Goal: Task Accomplishment & Management: Manage account settings

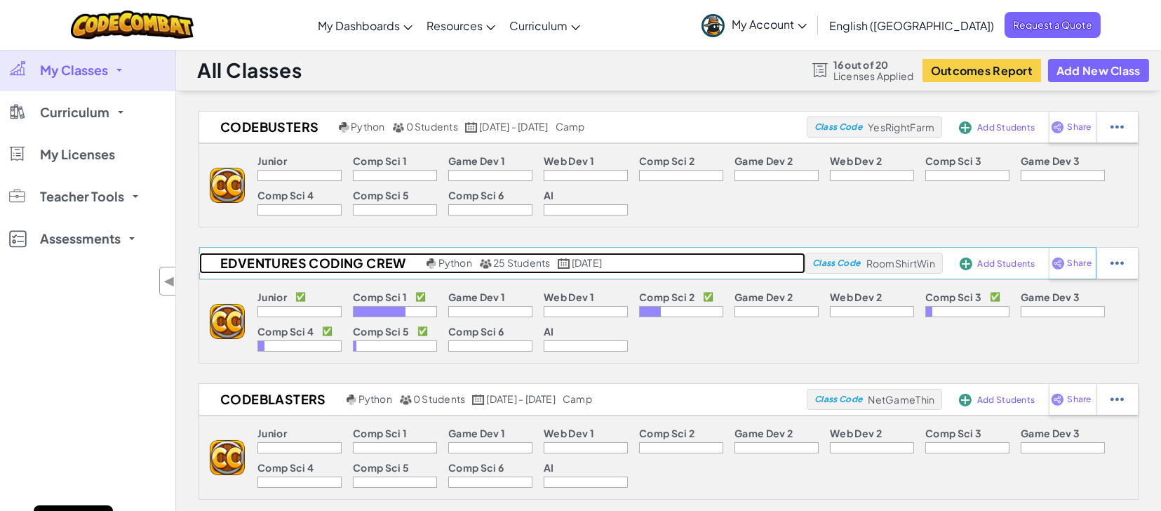
click at [347, 258] on h2 "Edventures Coding Crew" at bounding box center [311, 263] width 224 height 21
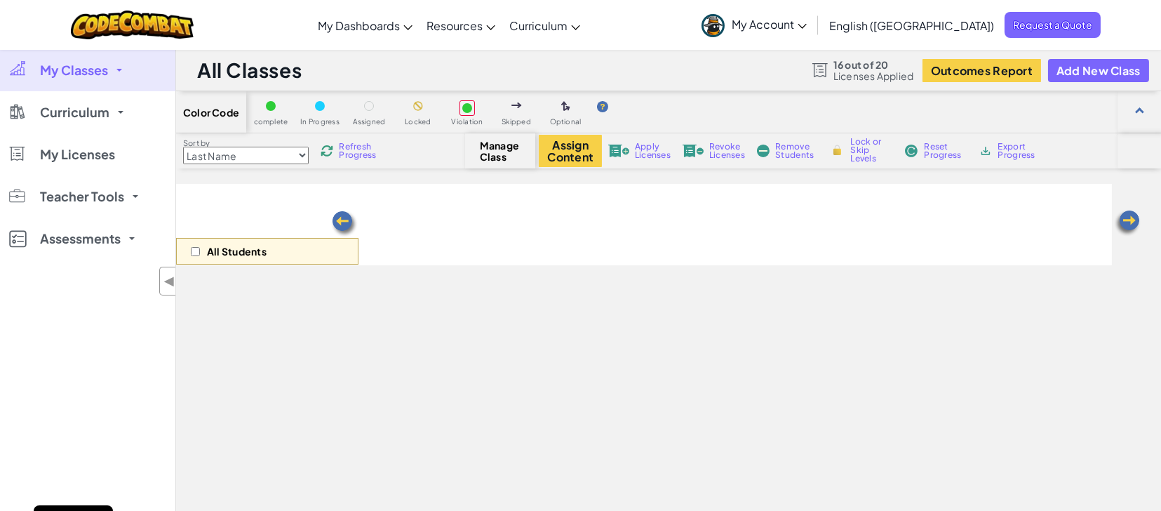
select select "5632661322961295f9428638"
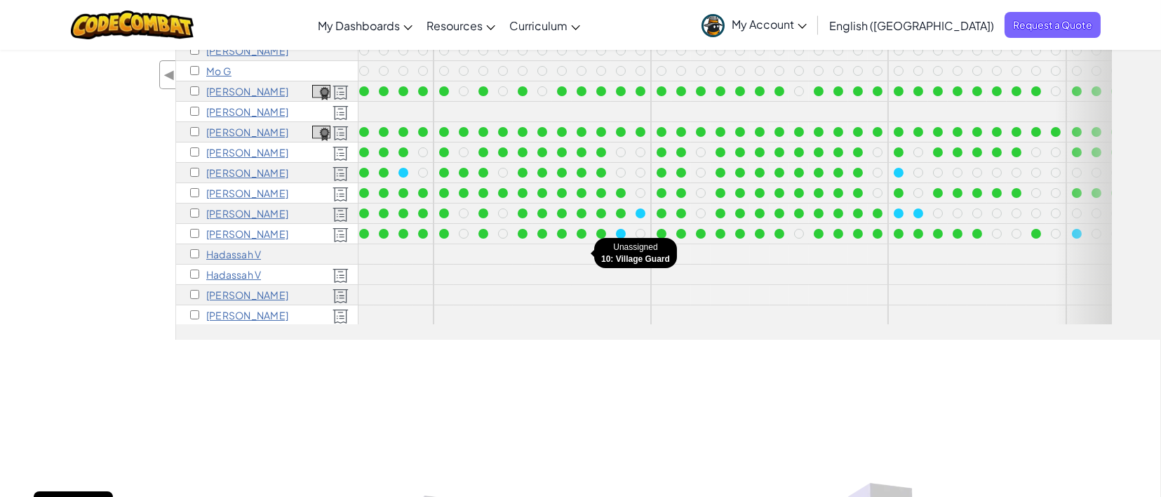
scroll to position [163, 0]
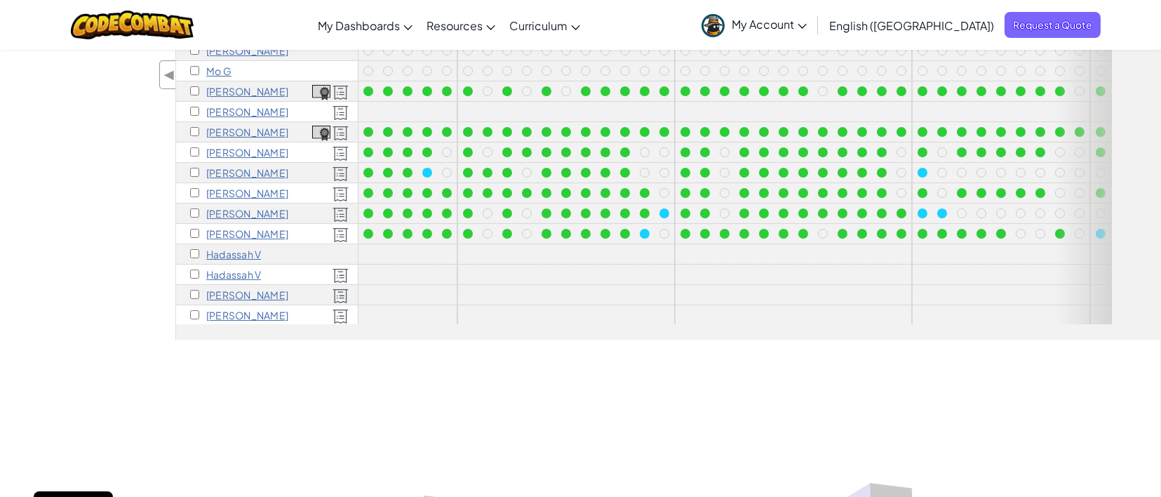
click at [229, 294] on p "[PERSON_NAME]" at bounding box center [247, 294] width 82 height 11
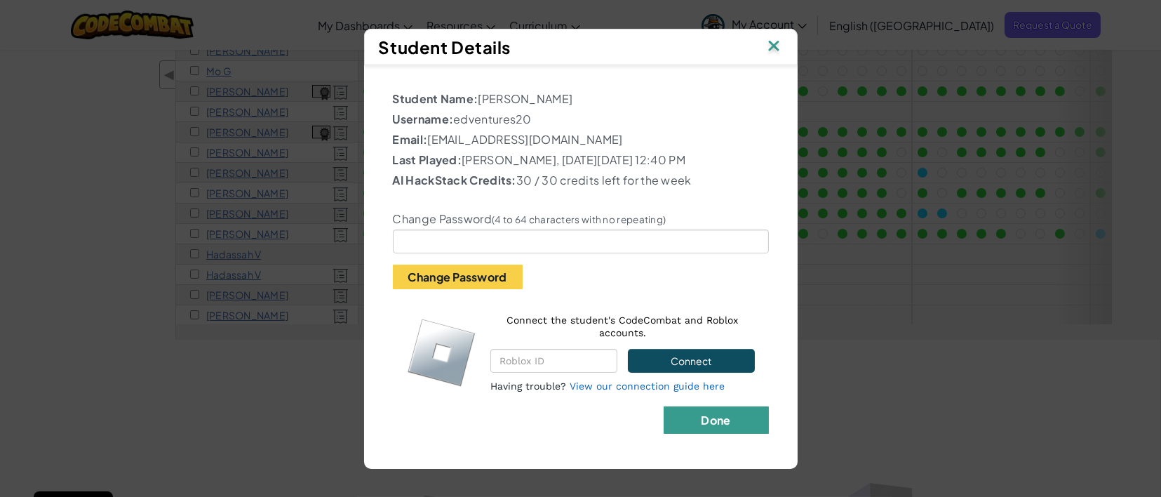
click at [715, 420] on b "Done" at bounding box center [715, 420] width 29 height 15
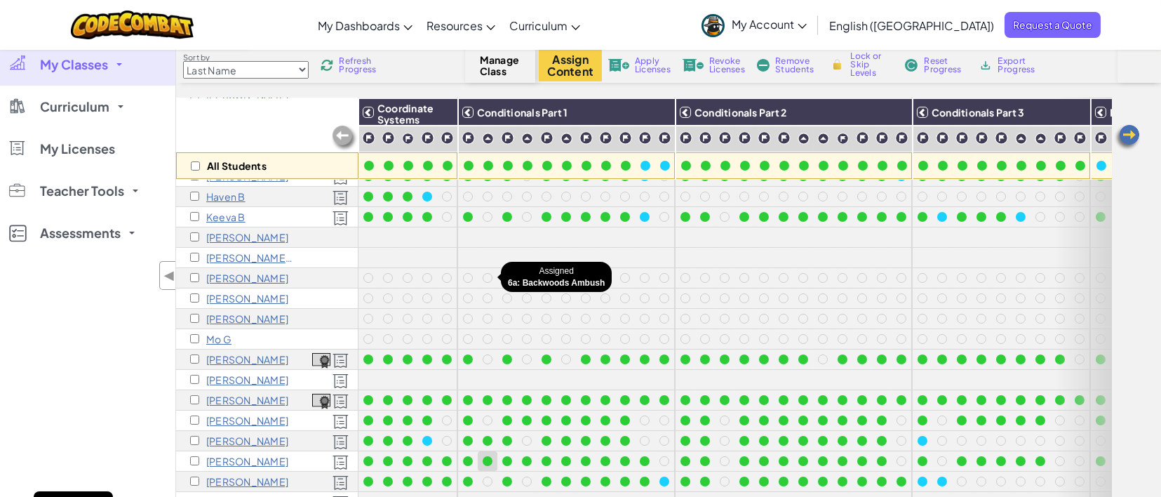
scroll to position [98, 0]
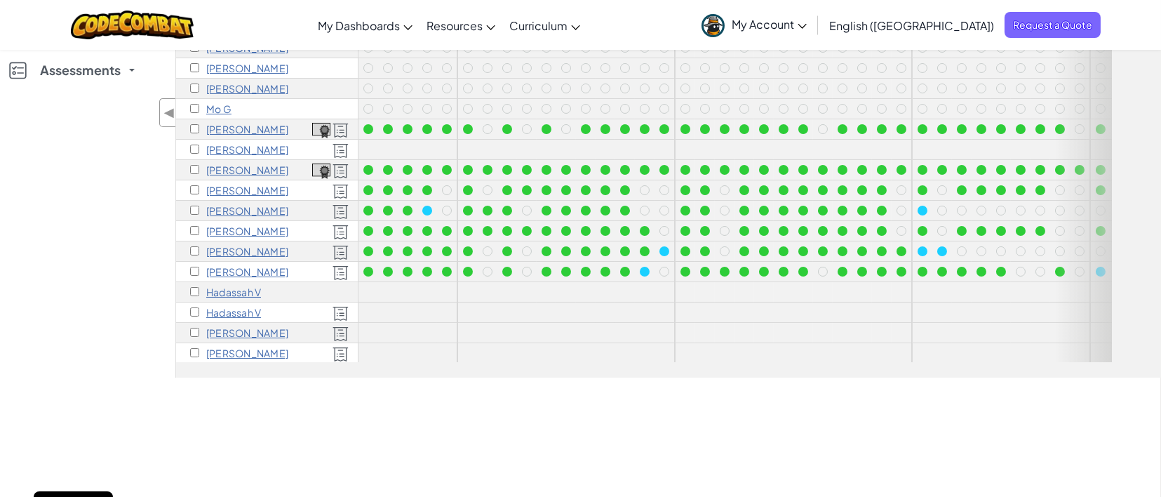
click at [100, 264] on div "My Classes All Classes Codebusters Edventures Coding Crew CodeBlasters Curricul…" at bounding box center [87, 129] width 175 height 497
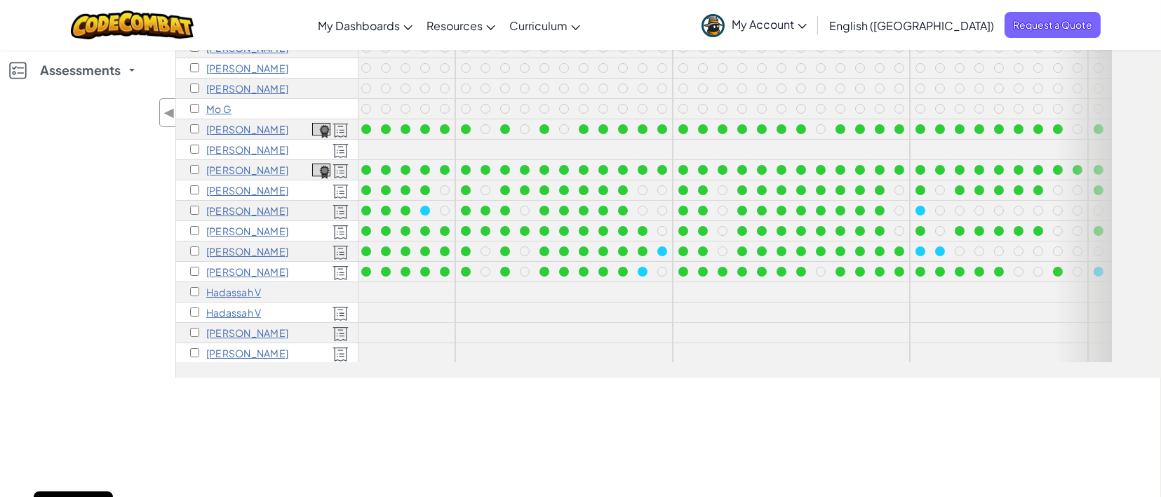
click at [231, 333] on p "[PERSON_NAME]" at bounding box center [247, 332] width 82 height 11
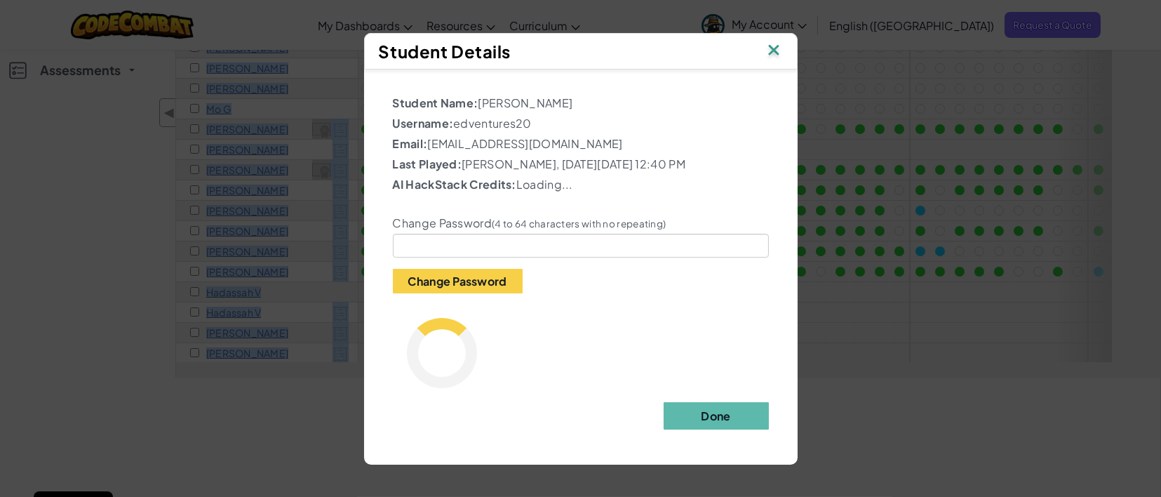
click at [231, 333] on div "Student Details Student Name: [PERSON_NAME] Username: edventures20 Email: [EMAI…" at bounding box center [580, 248] width 1161 height 497
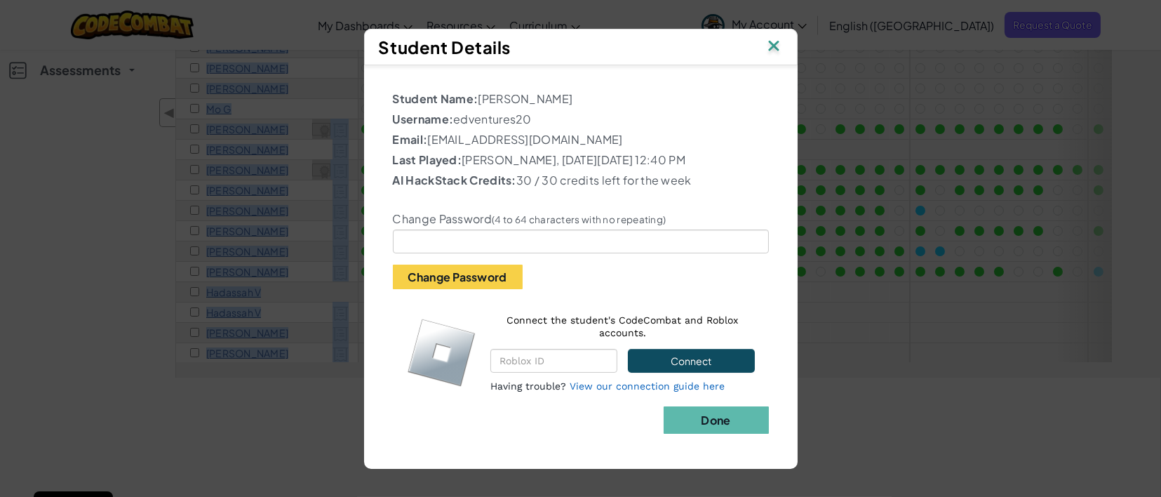
click at [772, 40] on img at bounding box center [774, 46] width 18 height 21
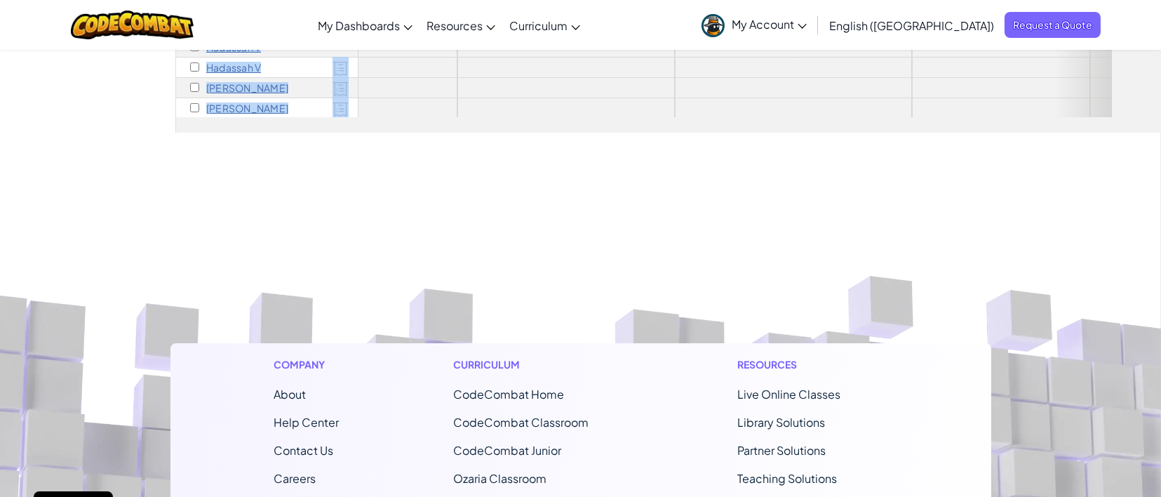
scroll to position [405, 0]
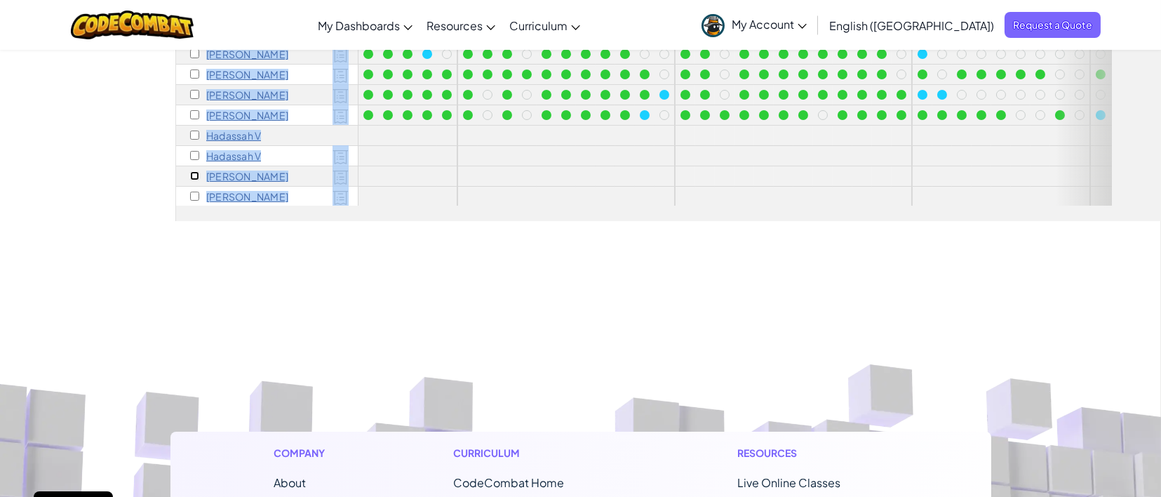
click at [192, 171] on input "checkbox" at bounding box center [194, 175] width 9 height 9
checkbox input "true"
click at [193, 154] on input "checkbox" at bounding box center [194, 155] width 9 height 9
checkbox input "true"
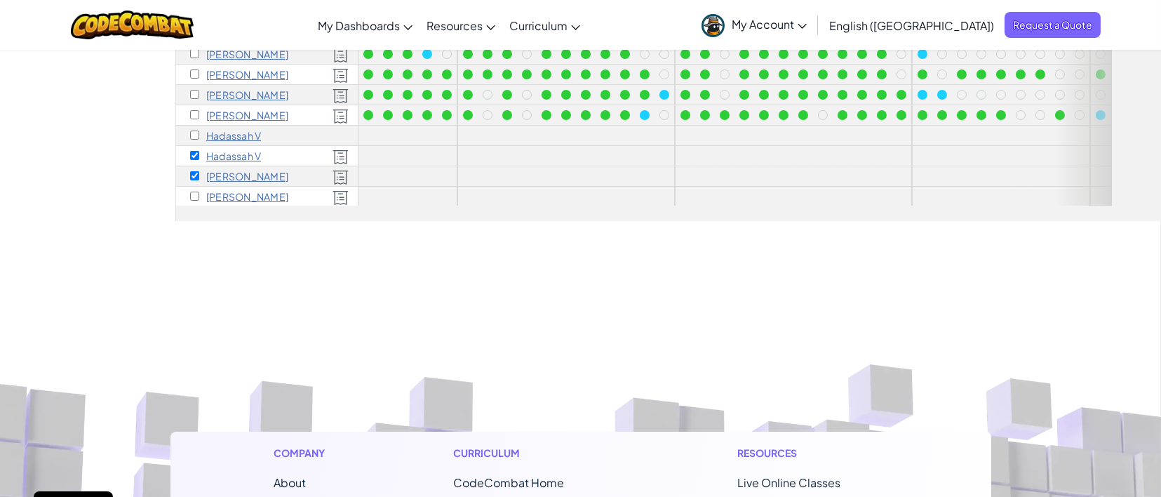
click at [192, 198] on div "[PERSON_NAME]" at bounding box center [267, 197] width 182 height 20
click at [192, 193] on input "checkbox" at bounding box center [194, 196] width 9 height 9
checkbox input "true"
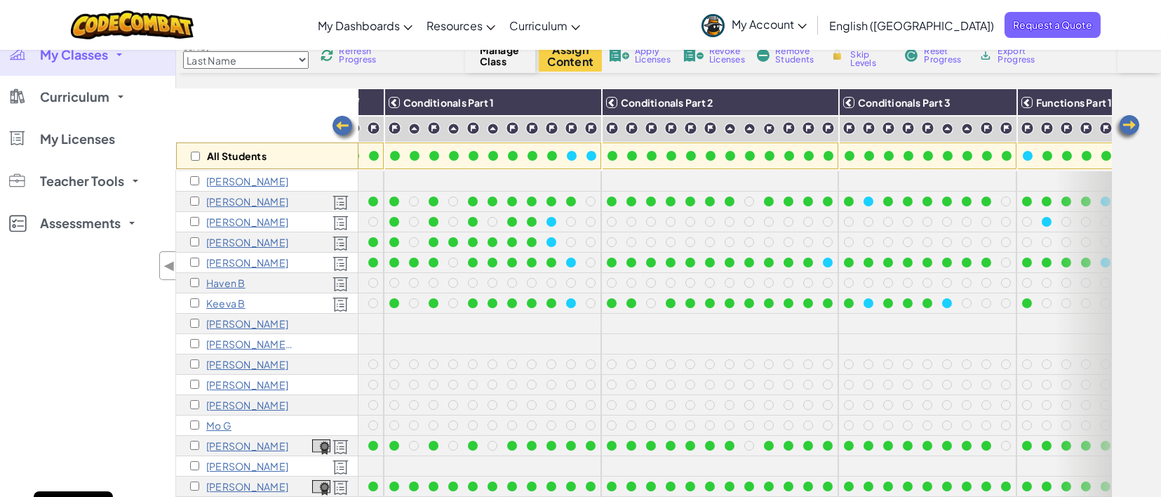
scroll to position [0, 0]
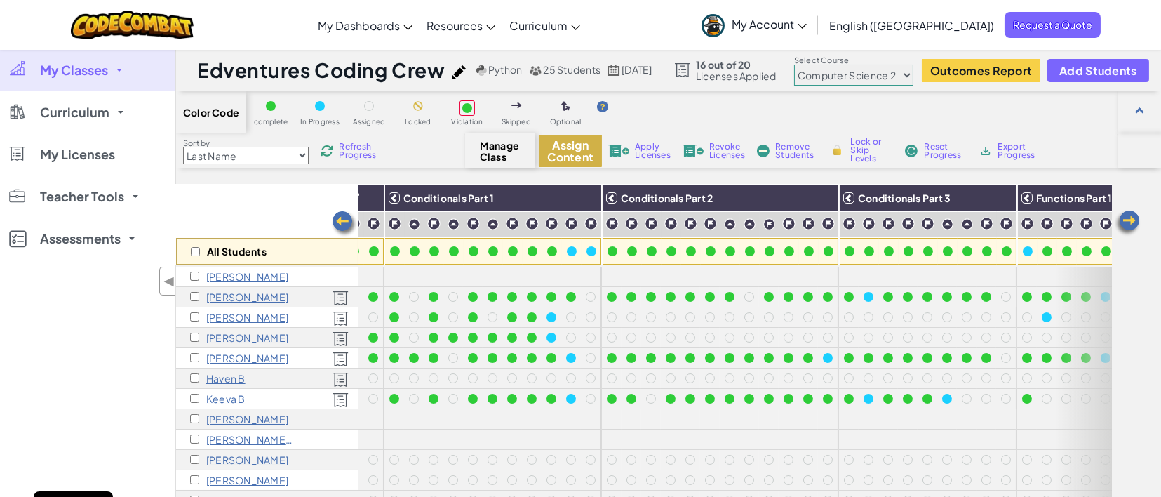
click at [553, 145] on button "Assign Content" at bounding box center [570, 151] width 63 height 32
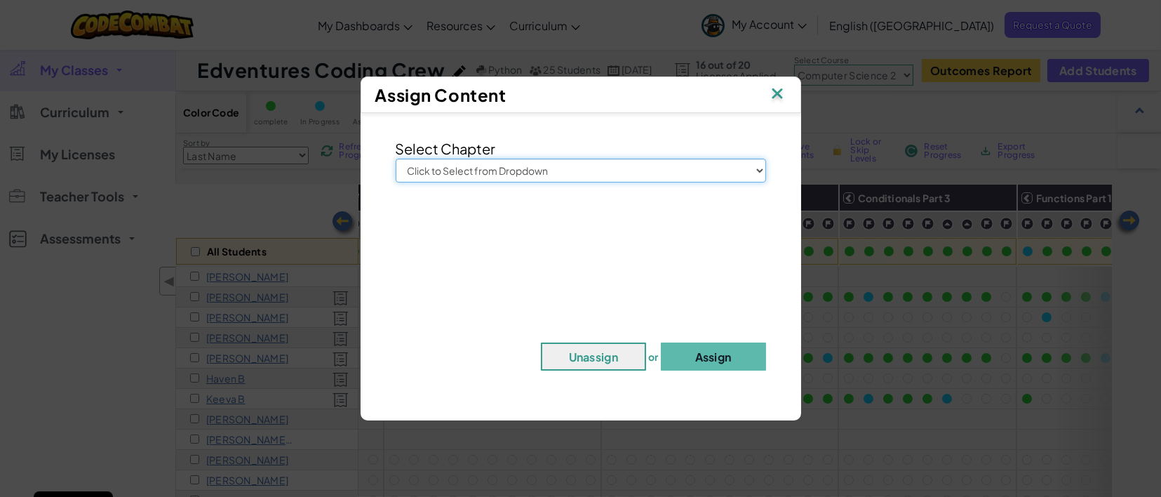
click at [568, 166] on select "Click to Select from Dropdown Junior Introduction to Computer Science Game Deve…" at bounding box center [581, 171] width 370 height 24
select select "Computer Science 2"
click at [396, 159] on select "Click to Select from Dropdown Junior Introduction to Computer Science Game Deve…" at bounding box center [581, 171] width 370 height 24
click at [744, 363] on button "Assign" at bounding box center [713, 356] width 105 height 28
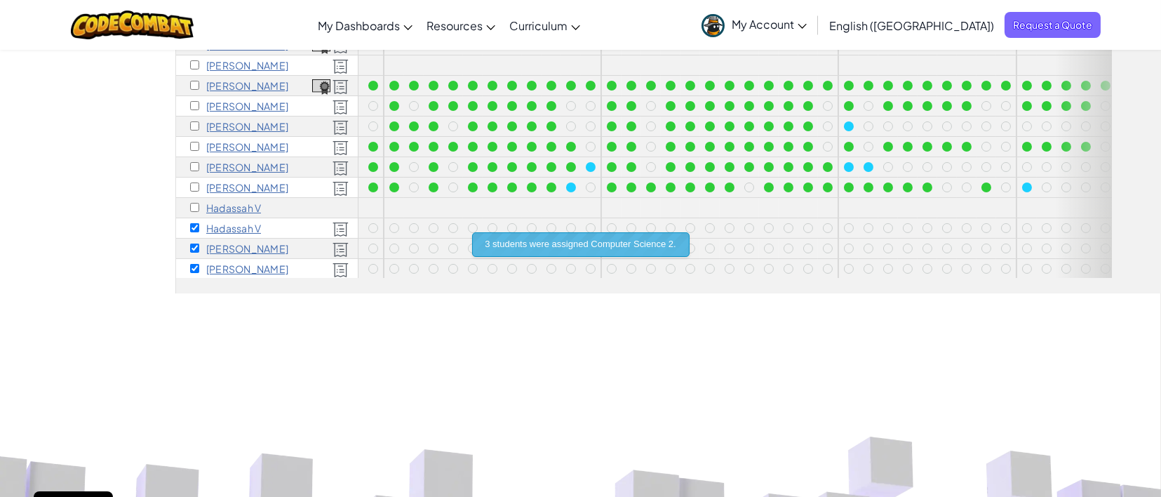
scroll to position [332, 0]
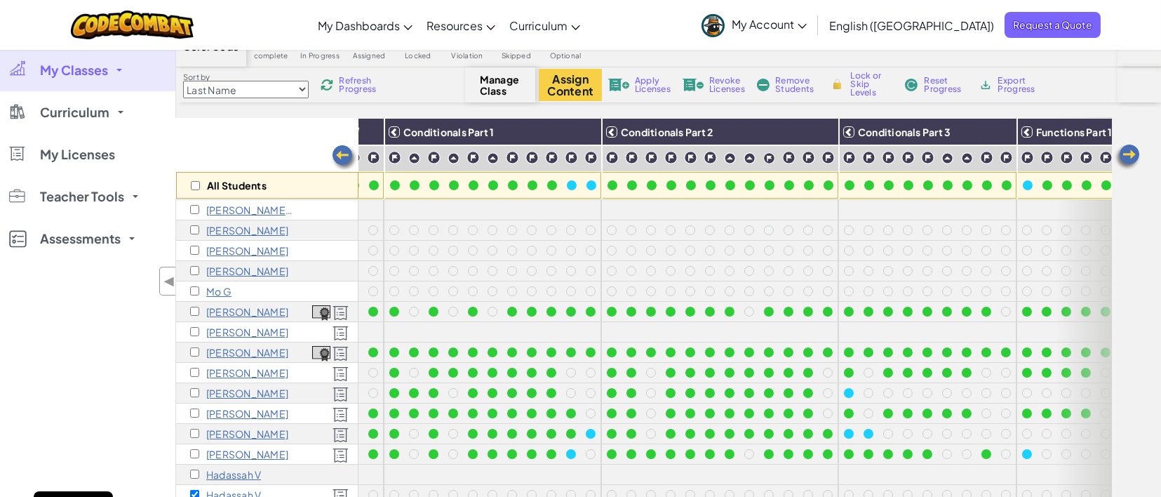
scroll to position [210, 0]
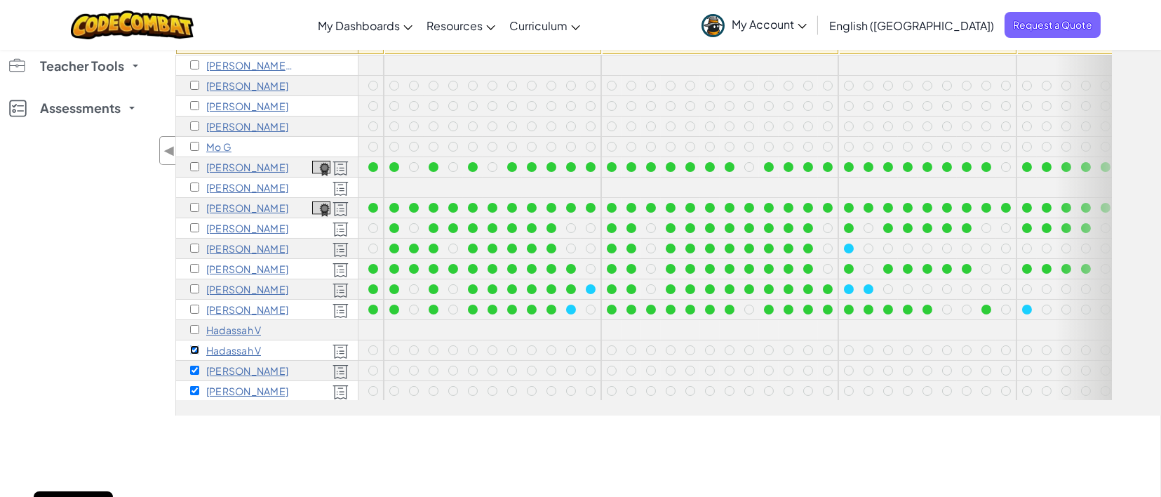
click at [191, 347] on input "checkbox" at bounding box center [194, 349] width 9 height 9
checkbox input "false"
click at [196, 387] on input "checkbox" at bounding box center [194, 390] width 9 height 9
checkbox input "false"
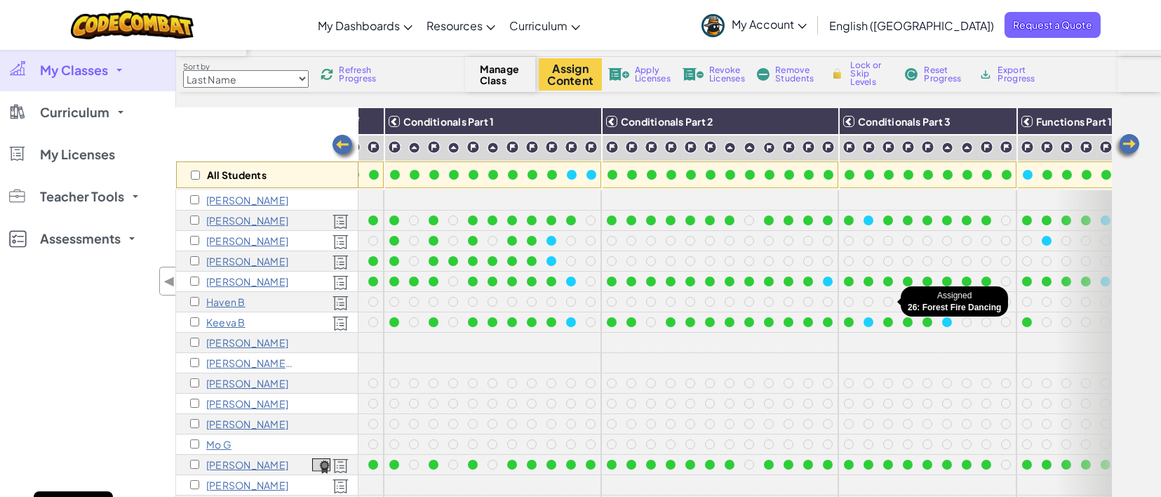
scroll to position [0, 0]
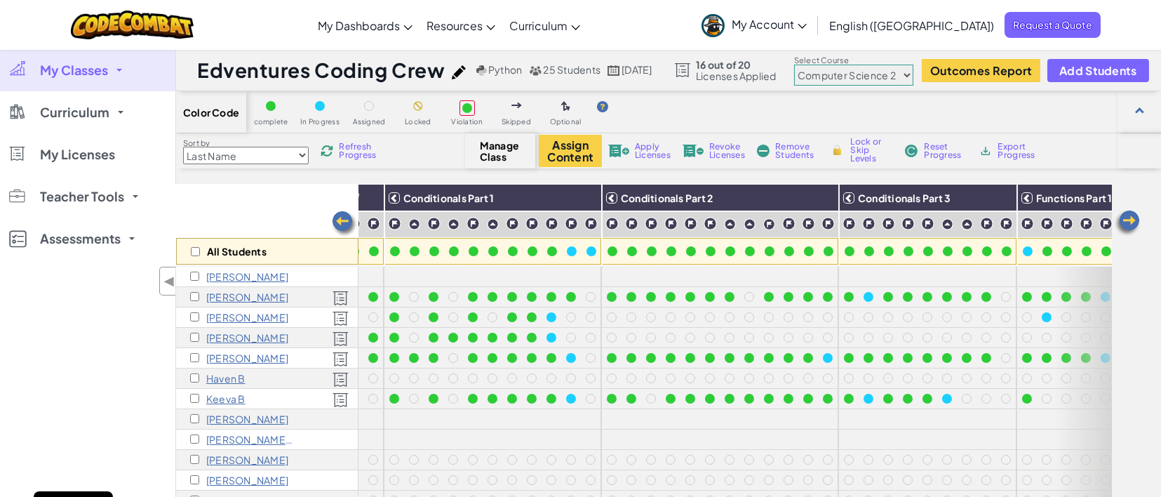
click at [933, 146] on span "Reset Progress" at bounding box center [945, 150] width 42 height 17
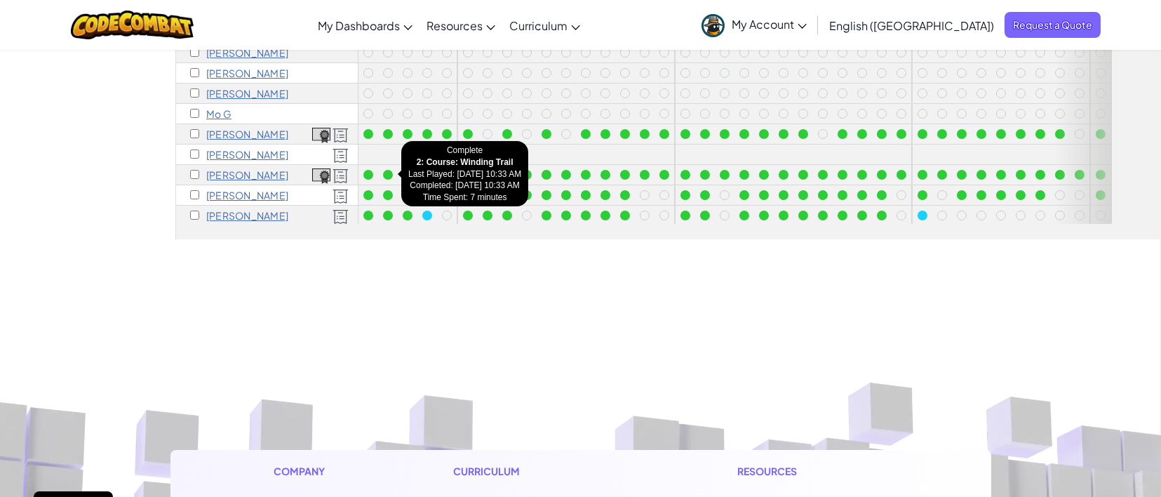
scroll to position [386, 0]
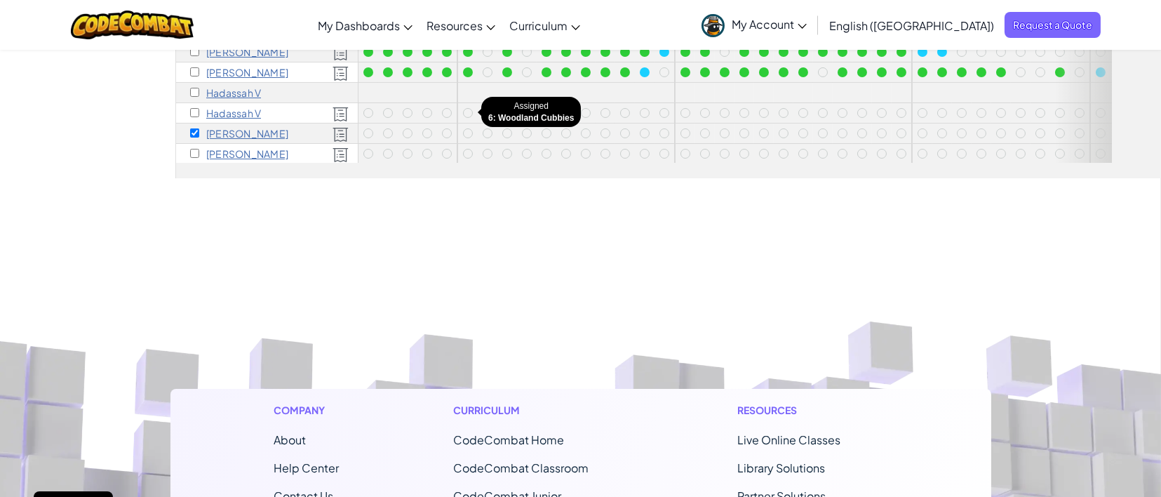
scroll to position [162, 0]
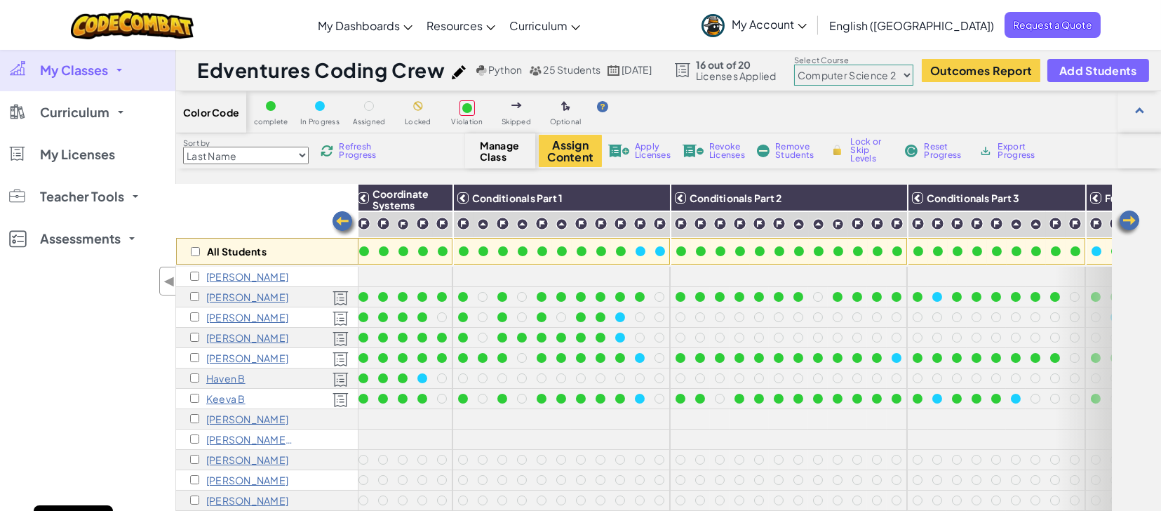
click at [354, 145] on span "Refresh Progress" at bounding box center [360, 150] width 43 height 17
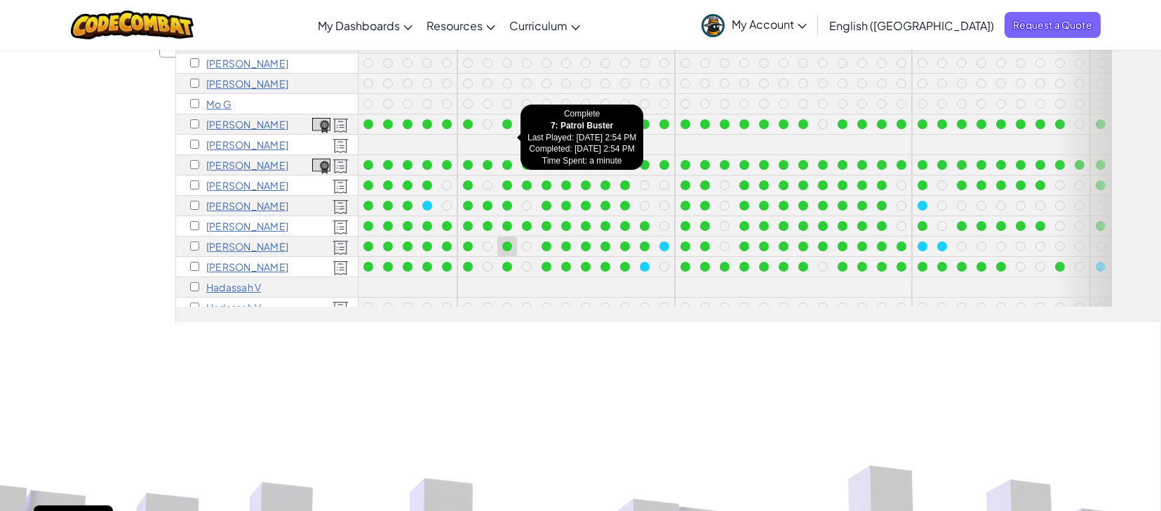
scroll to position [163, 0]
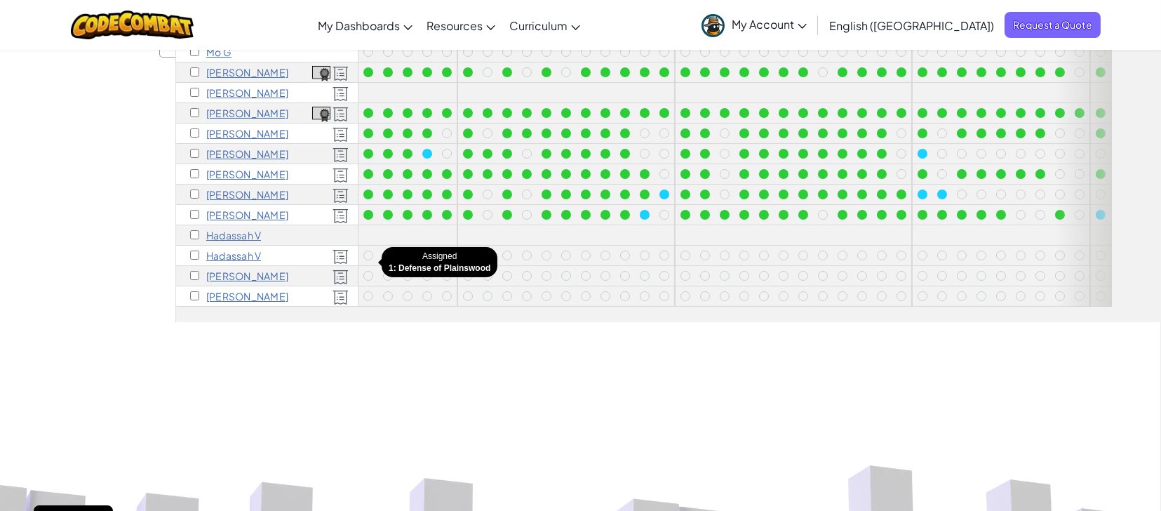
click at [368, 271] on div at bounding box center [368, 276] width 10 height 10
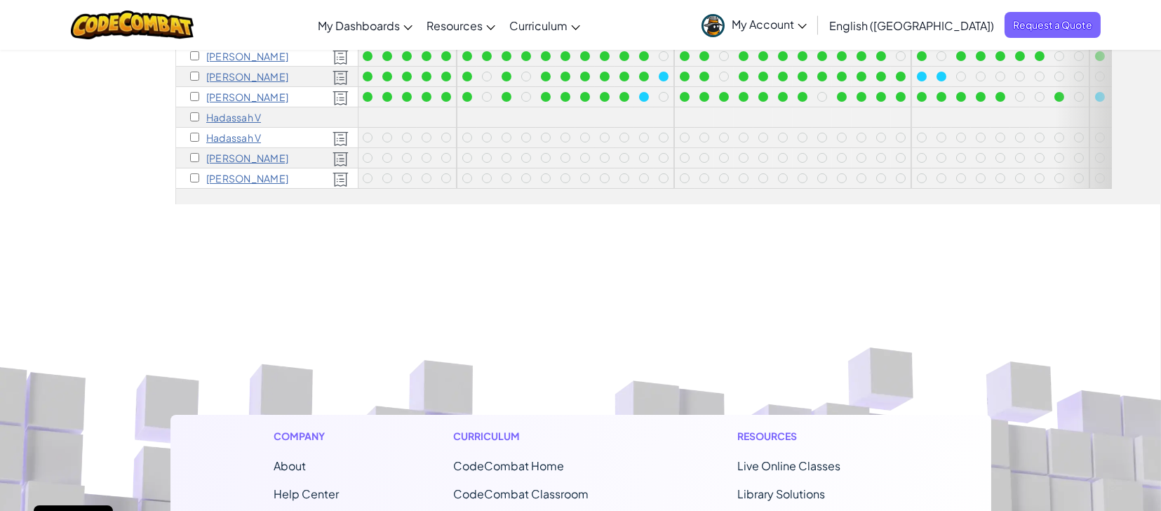
scroll to position [465, 0]
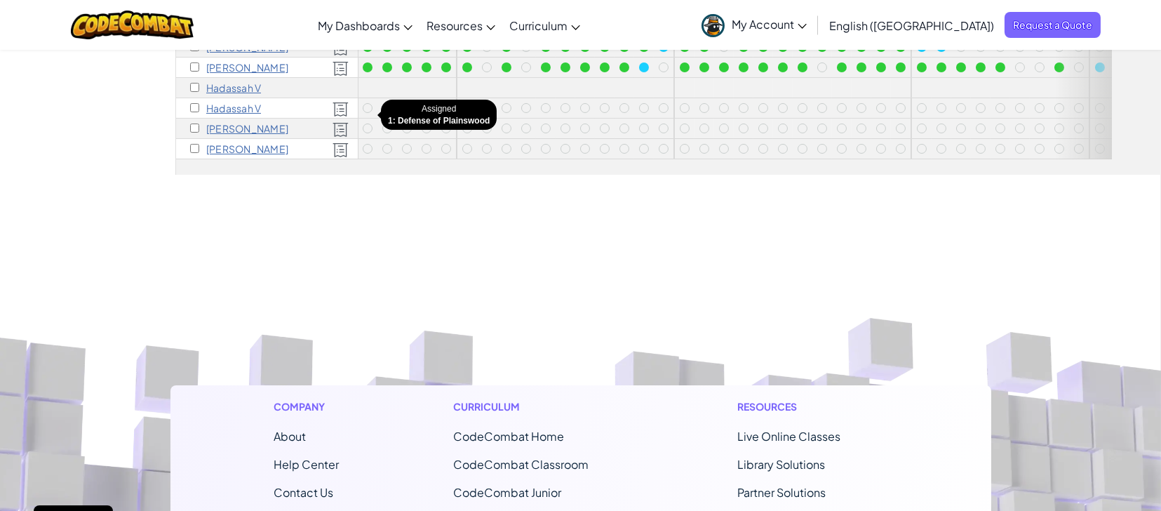
click at [365, 123] on div at bounding box center [368, 128] width 10 height 10
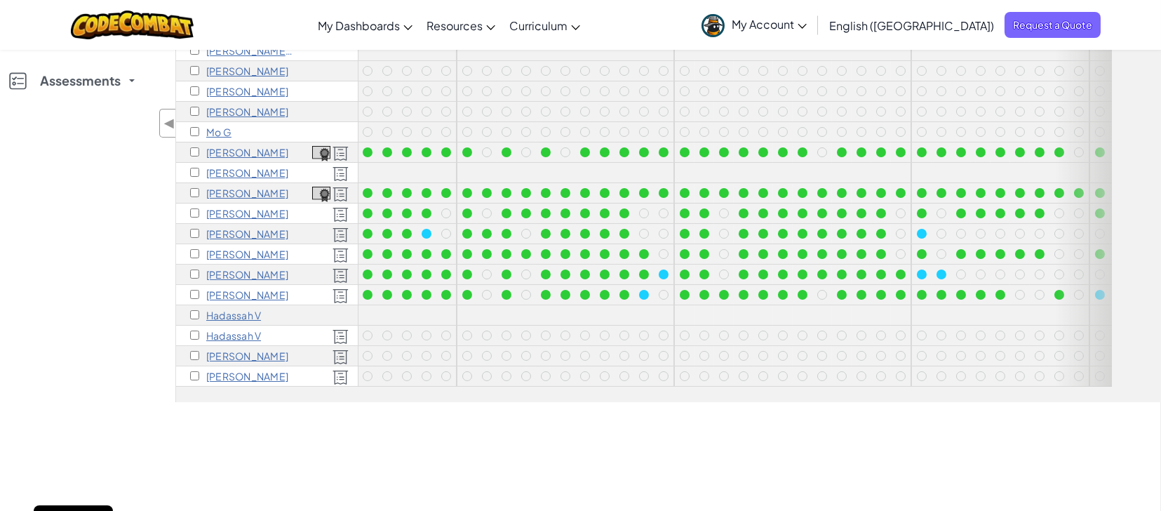
scroll to position [239, 0]
click at [220, 349] on p "[PERSON_NAME]" at bounding box center [247, 354] width 82 height 11
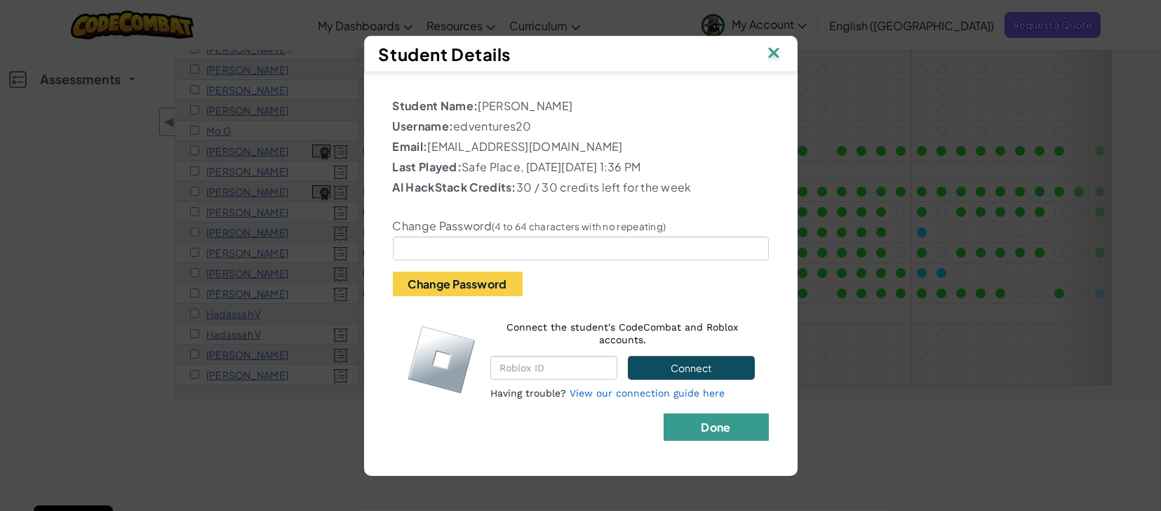
click at [718, 431] on b "Done" at bounding box center [715, 427] width 29 height 15
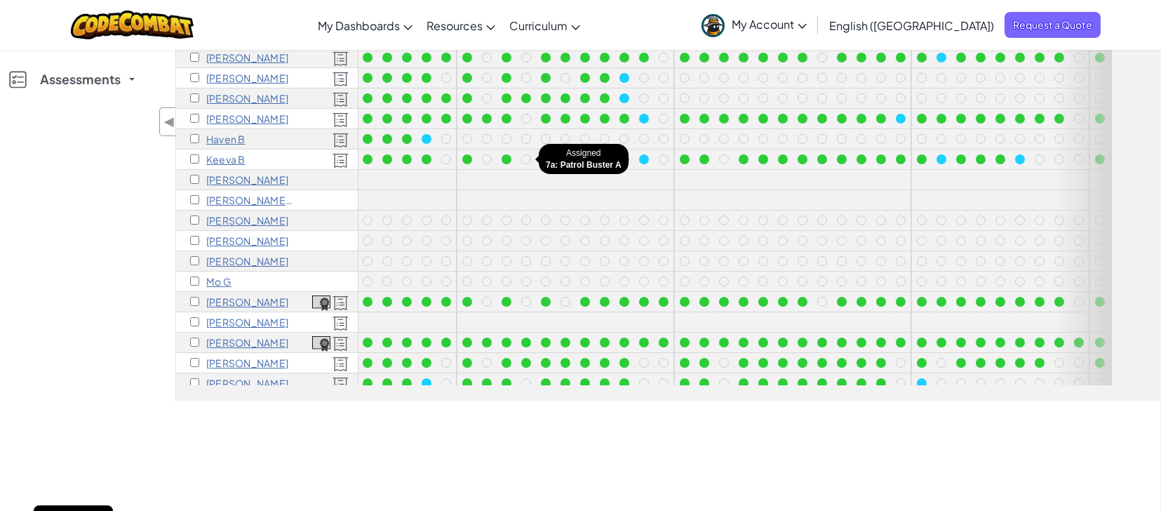
scroll to position [0, 0]
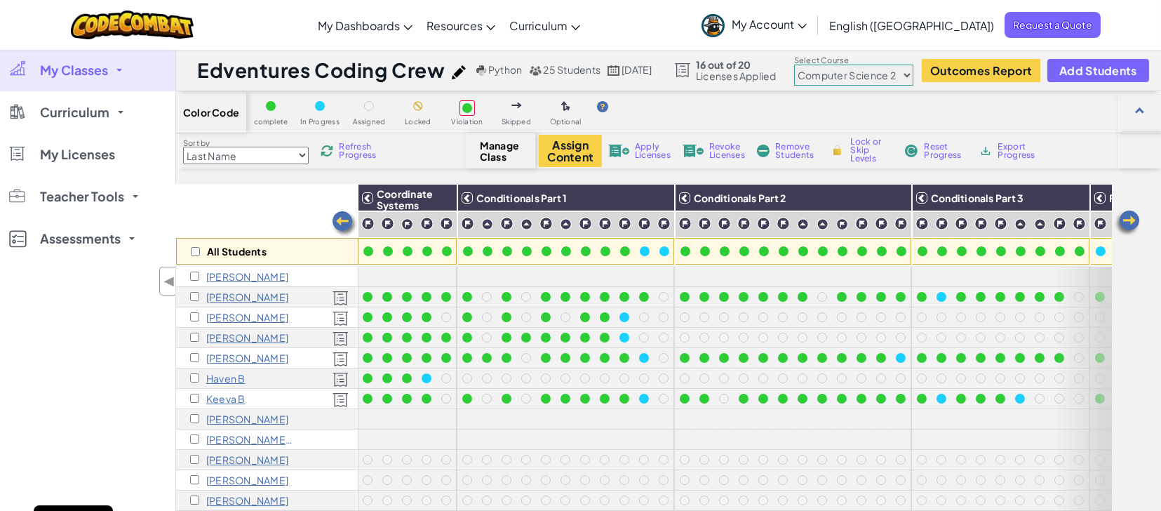
click at [331, 142] on div "Sort by Last Name first Name Progress (High to Low) Progress (Low to Hight) Ref…" at bounding box center [320, 151] width 289 height 27
click at [348, 149] on span "Refresh Progress" at bounding box center [360, 150] width 43 height 17
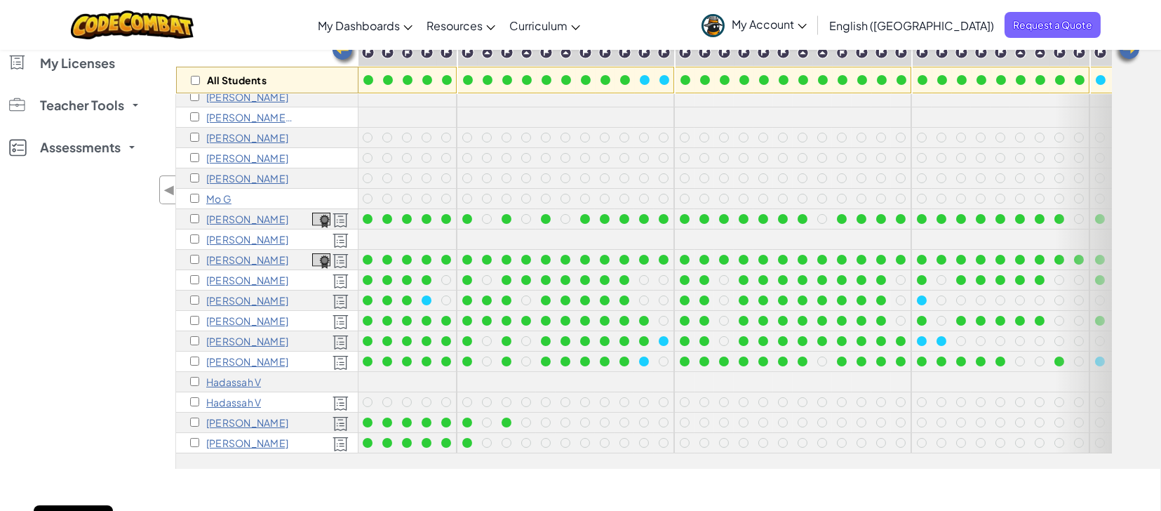
scroll to position [173, 0]
click at [343, 415] on img at bounding box center [341, 422] width 16 height 15
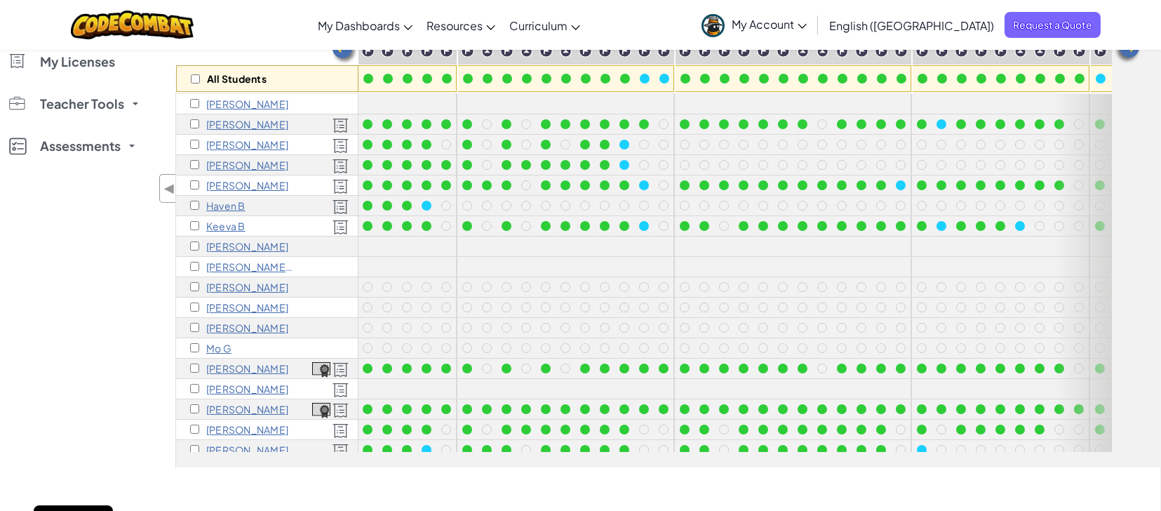
scroll to position [0, 0]
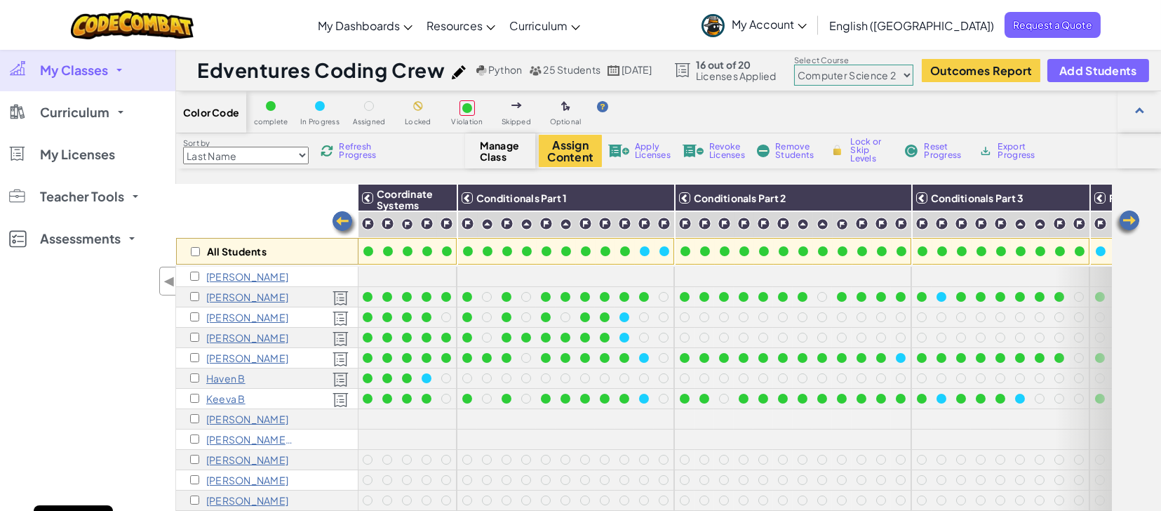
click at [857, 82] on select "Junior Introduction to Computer Science Game Development 1 Web Development 1 Co…" at bounding box center [853, 75] width 119 height 21
select select "560f1a9f22961295f9427742"
click at [813, 65] on select "Junior Introduction to Computer Science Game Development 1 Web Development 1 Co…" at bounding box center [853, 75] width 119 height 21
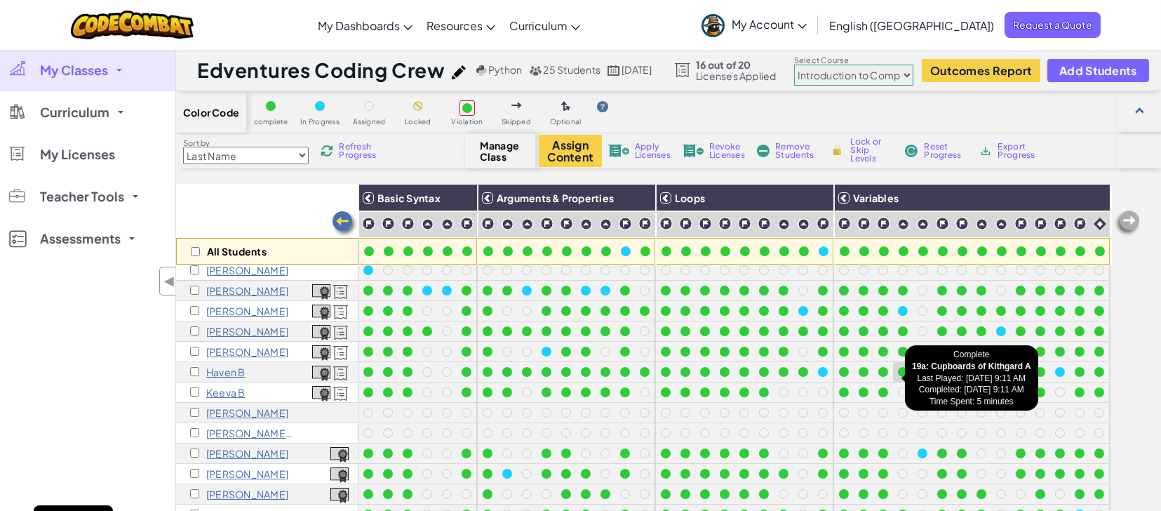
scroll to position [0, 11]
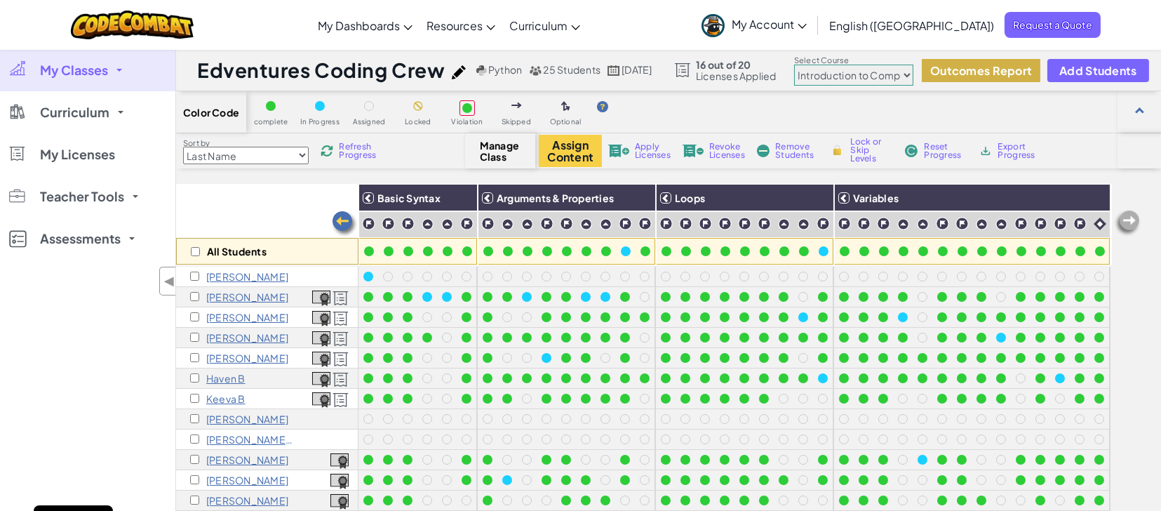
click at [1000, 66] on button "Outcomes Report" at bounding box center [981, 70] width 119 height 23
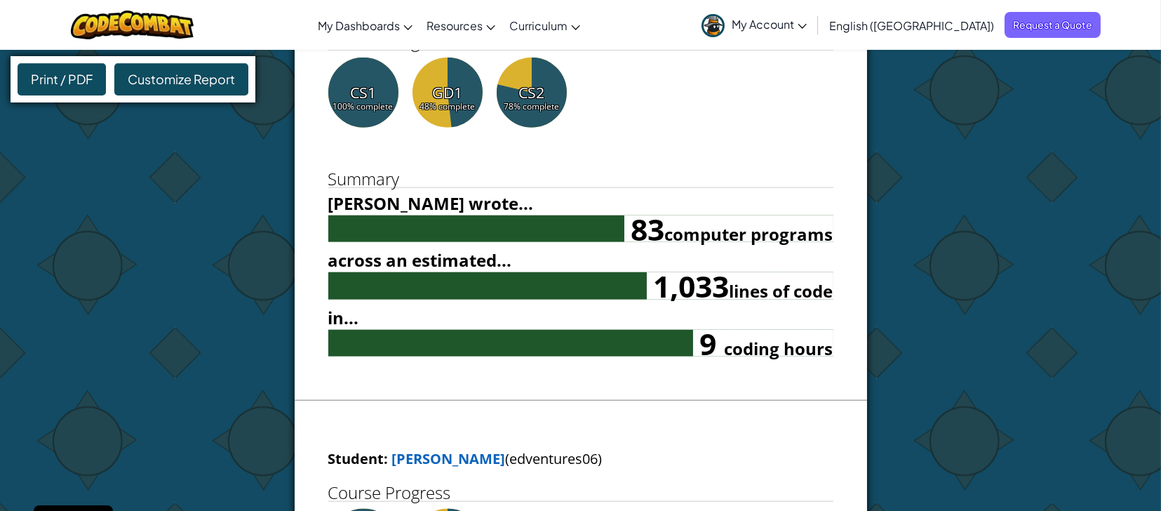
scroll to position [4079, 0]
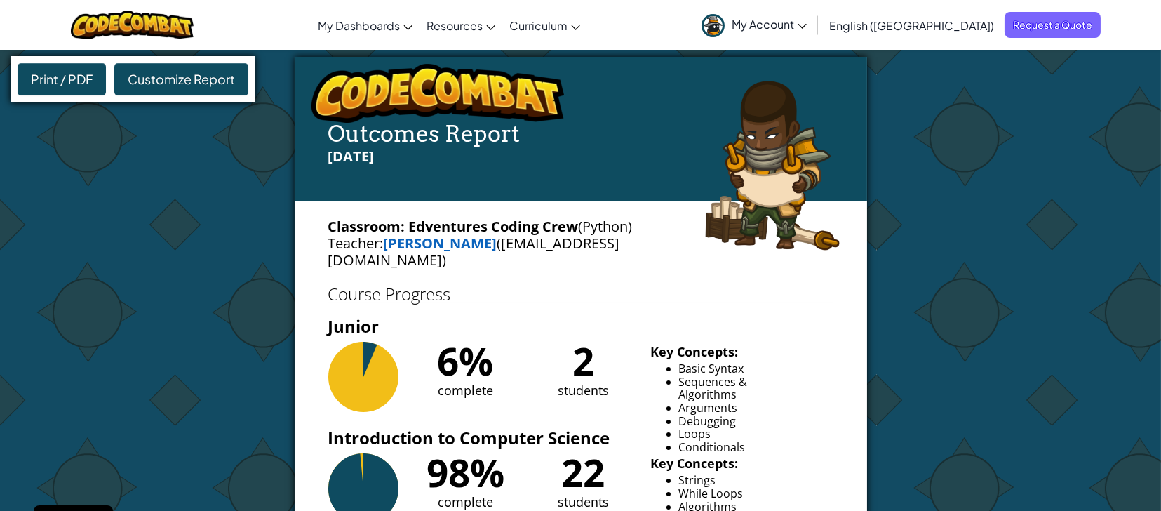
select select "560f1a9f22961295f9427742"
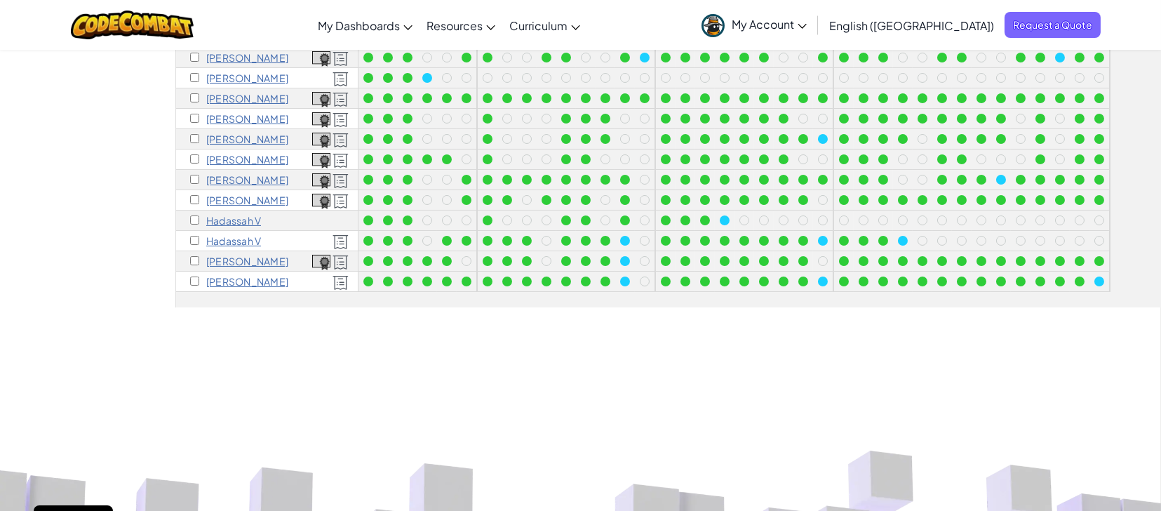
scroll to position [334, 0]
click at [320, 253] on img at bounding box center [321, 260] width 18 height 15
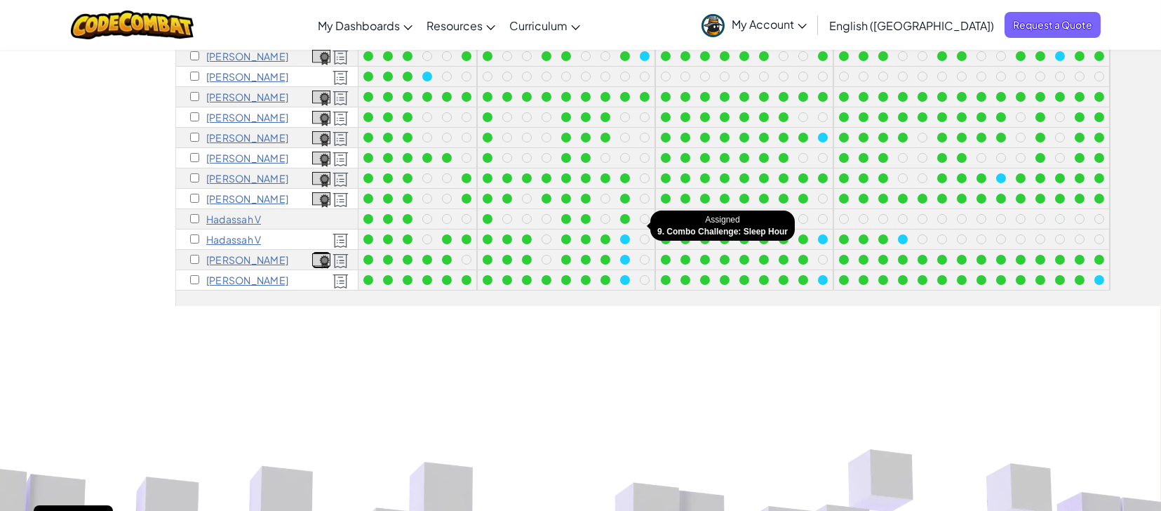
scroll to position [163, 11]
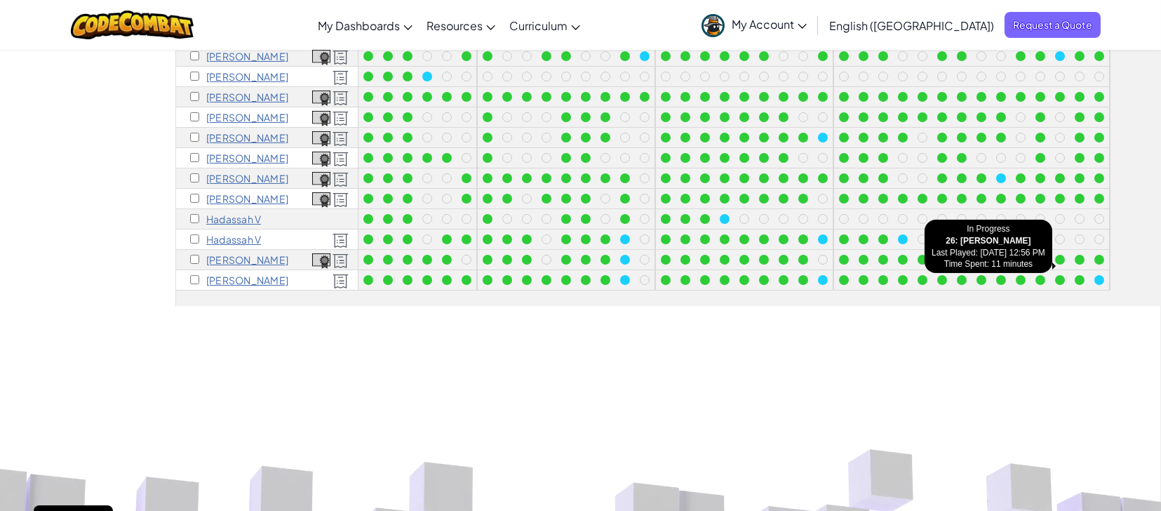
click at [1092, 272] on div at bounding box center [1099, 279] width 15 height 15
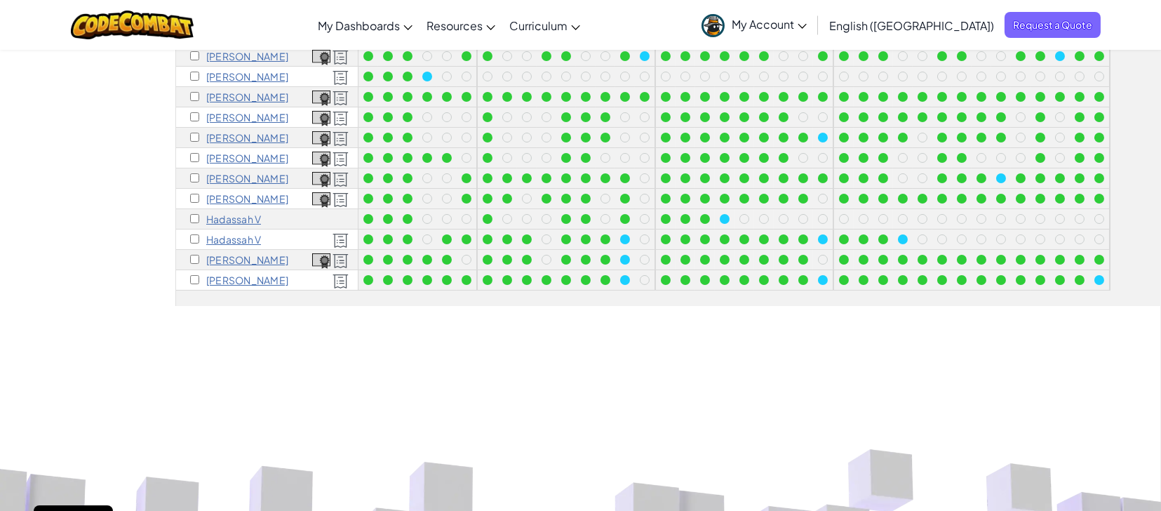
click at [1094, 275] on div at bounding box center [1099, 280] width 10 height 10
